Goal: Task Accomplishment & Management: Manage account settings

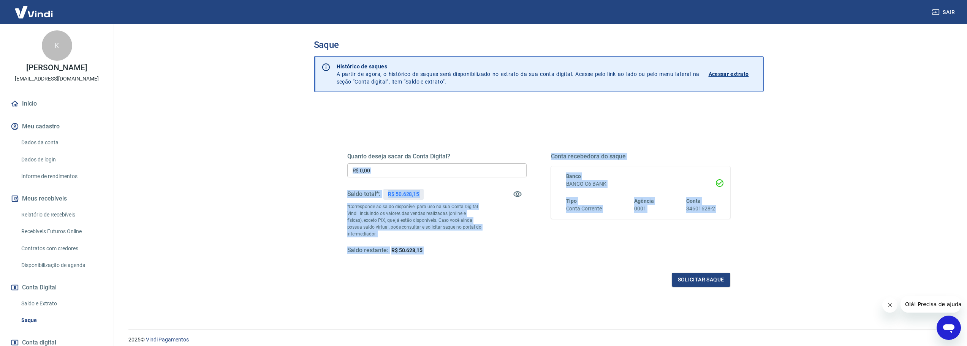
drag, startPoint x: 400, startPoint y: 140, endPoint x: 855, endPoint y: 295, distance: 480.3
click at [868, 297] on main "Saque Histórico de saques A partir de agora, o histórico de saques será disponi…" at bounding box center [538, 185] width 857 height 322
click at [273, 277] on main "Saque Histórico de saques A partir de agora, o histórico de saques será disponi…" at bounding box center [538, 185] width 857 height 322
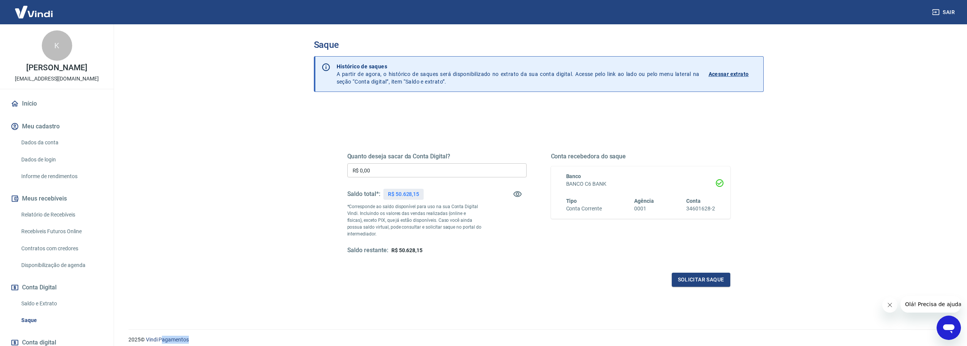
scroll to position [30, 0]
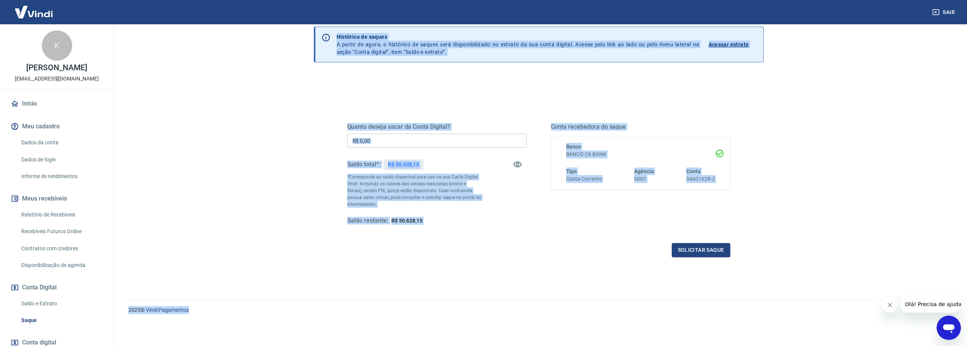
drag, startPoint x: 203, startPoint y: 339, endPoint x: 111, endPoint y: 325, distance: 92.4
click at [111, 317] on div "Sair K Kelly Felix Manzano pedidos@horizonplay.com.br Início Meu cadastro Dados…" at bounding box center [483, 143] width 967 height 346
click at [235, 253] on main "Saque Histórico de saques A partir de agora, o histórico de saques será disponi…" at bounding box center [538, 156] width 857 height 322
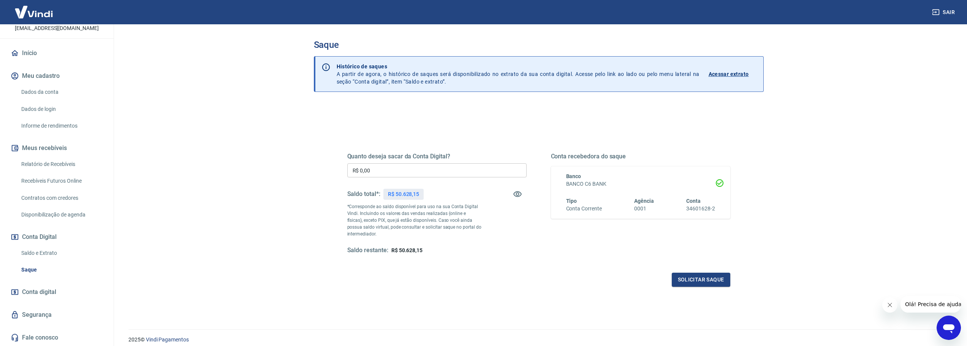
scroll to position [0, 0]
